Goal: Task Accomplishment & Management: Manage account settings

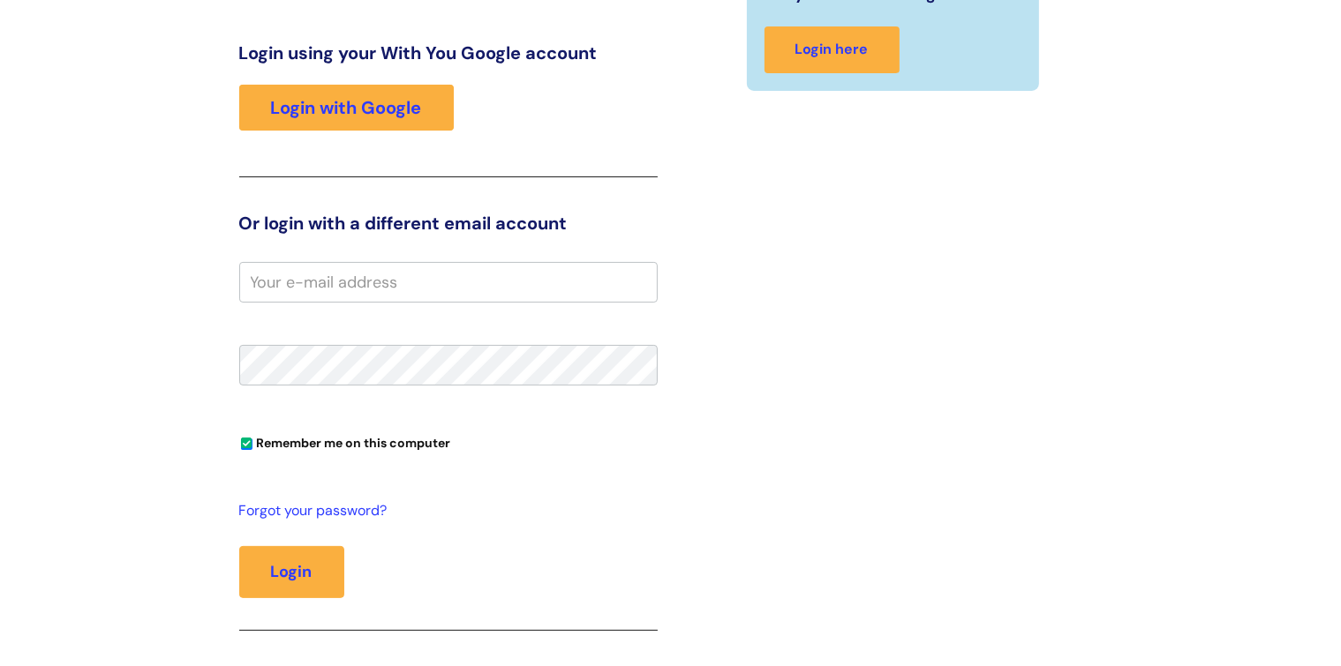
scroll to position [276, 0]
type input "gassan.alhamdani@bacandoconnor.co.uk"
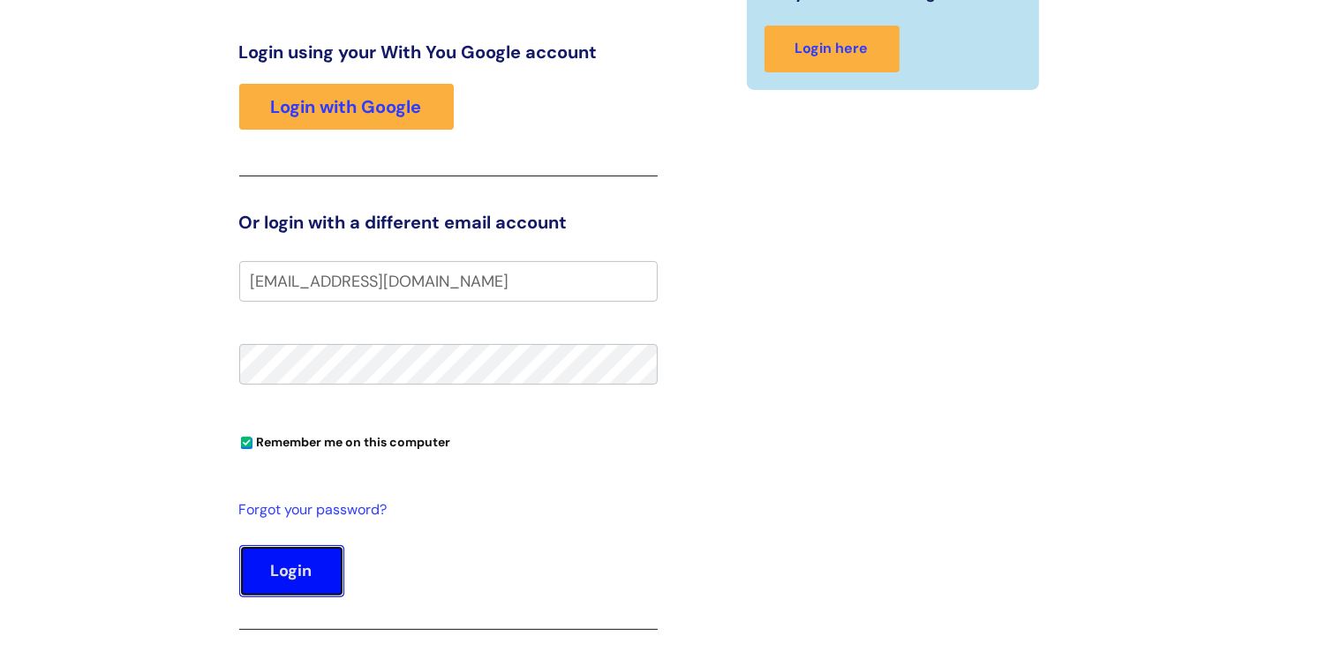
click at [291, 561] on button "Login" at bounding box center [291, 571] width 105 height 51
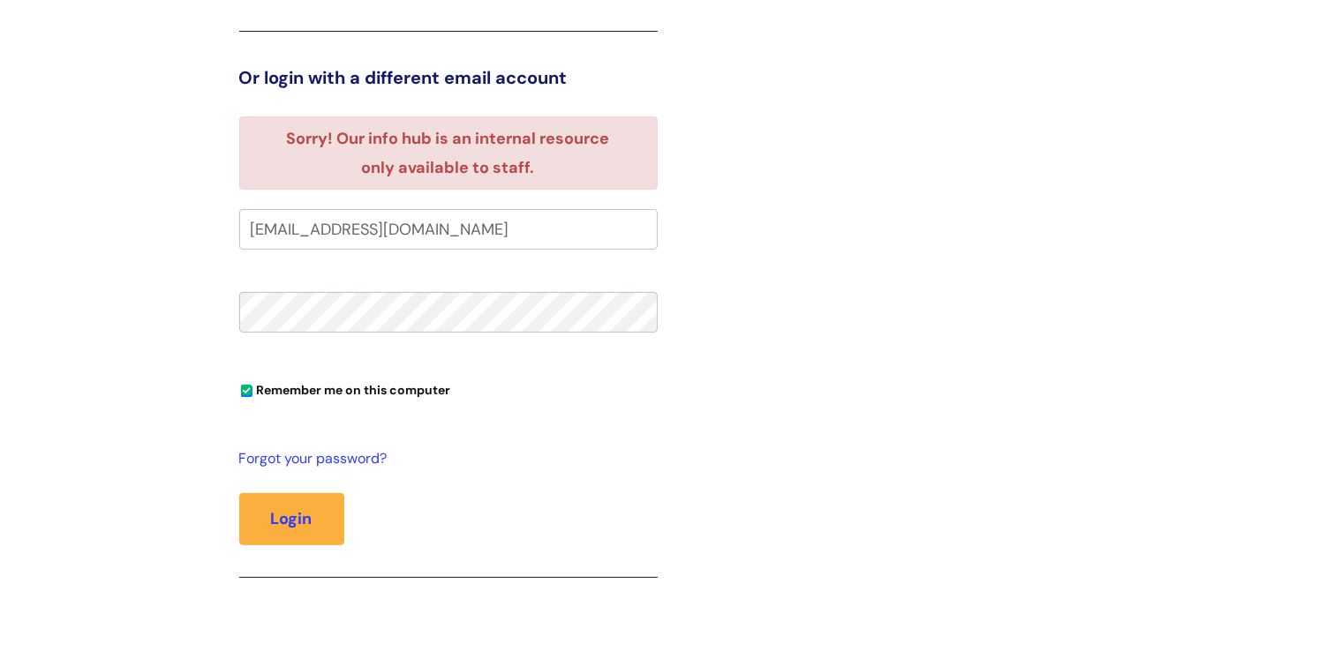
scroll to position [378, 0]
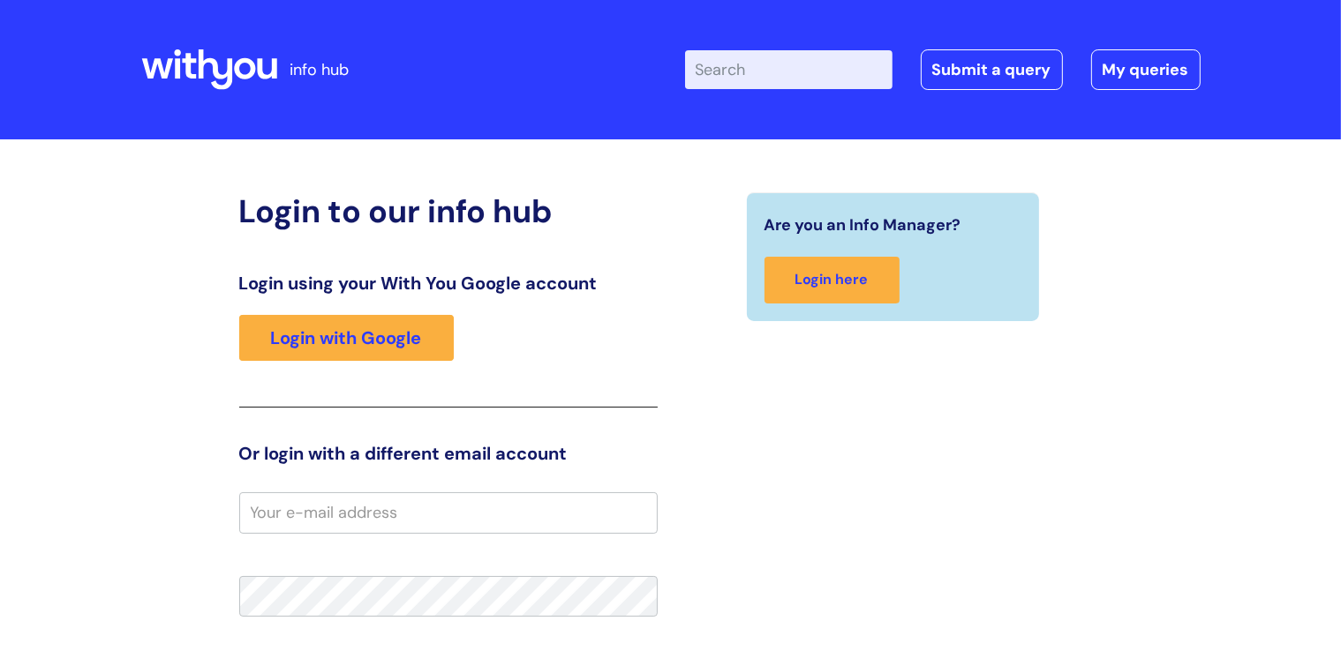
click at [248, 69] on icon at bounding box center [209, 70] width 136 height 42
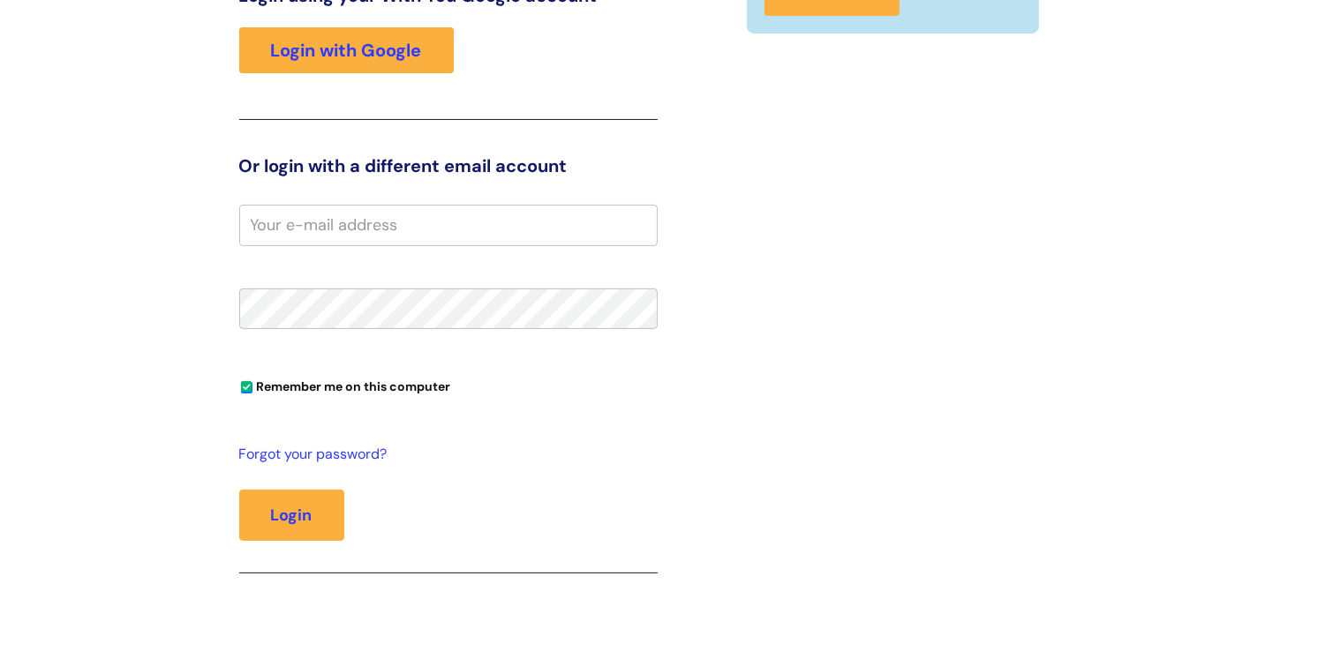
scroll to position [280, 0]
